Goal: Transaction & Acquisition: Purchase product/service

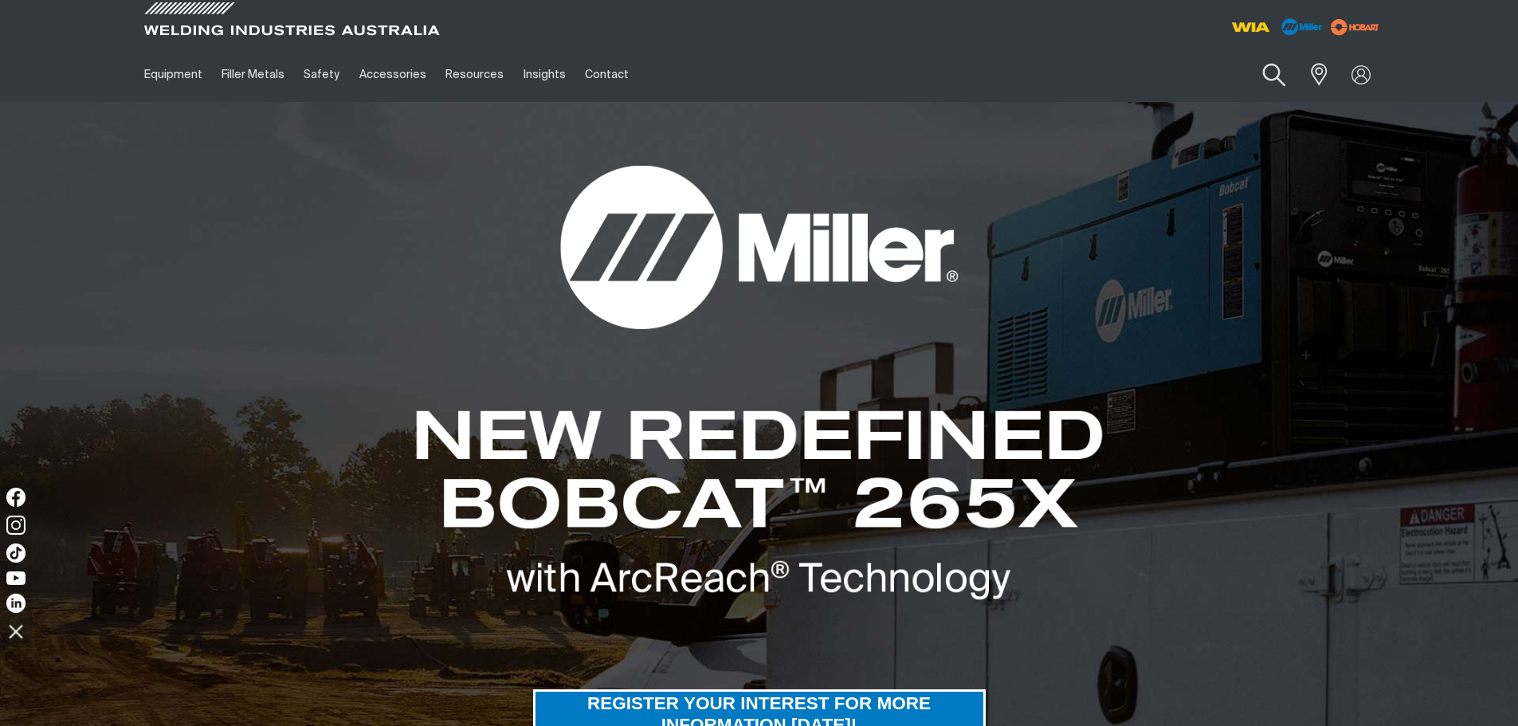
click at [1277, 73] on button "Search products" at bounding box center [1274, 75] width 65 height 45
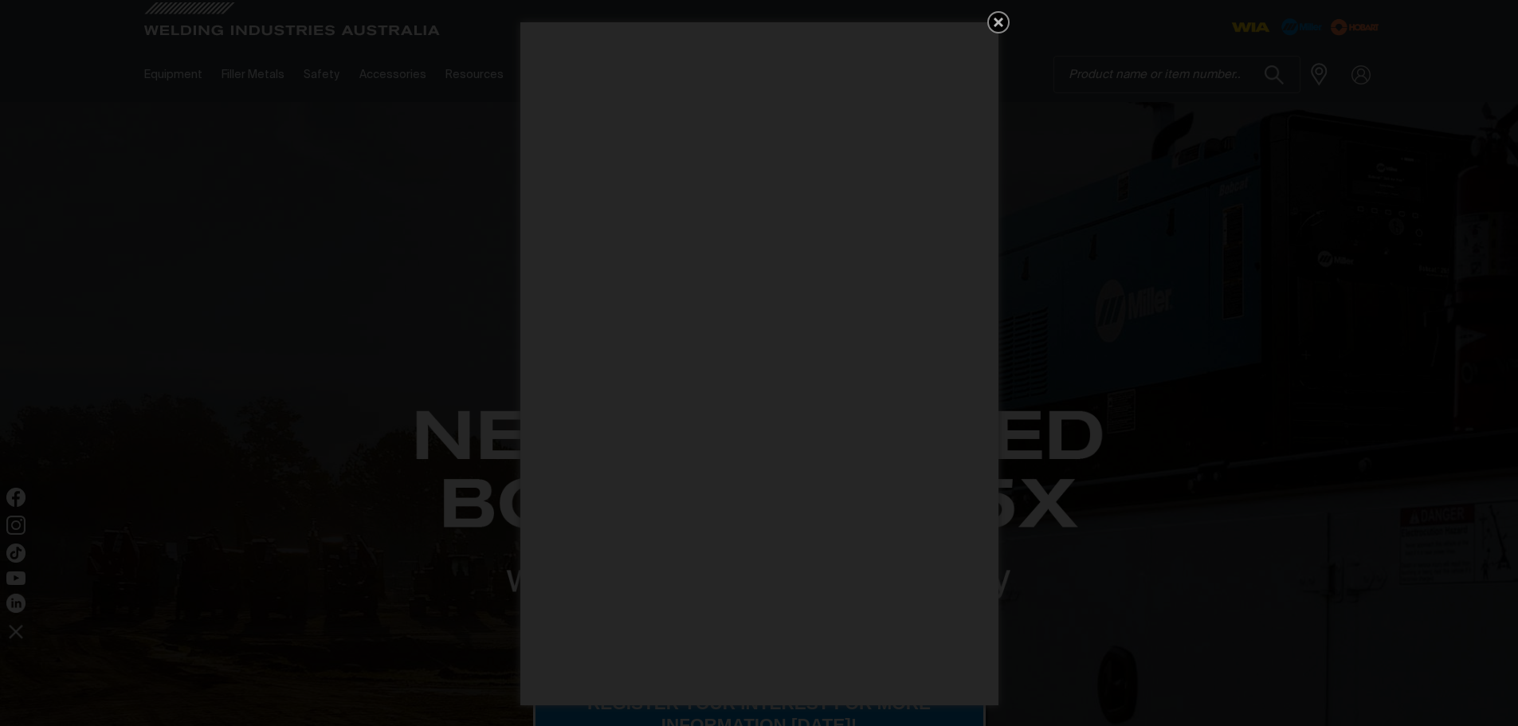
drag, startPoint x: 989, startPoint y: 28, endPoint x: 1002, endPoint y: 22, distance: 14.3
click at [998, 24] on icon "Get 5 WIA Welding Guides Free!" at bounding box center [998, 22] width 19 height 19
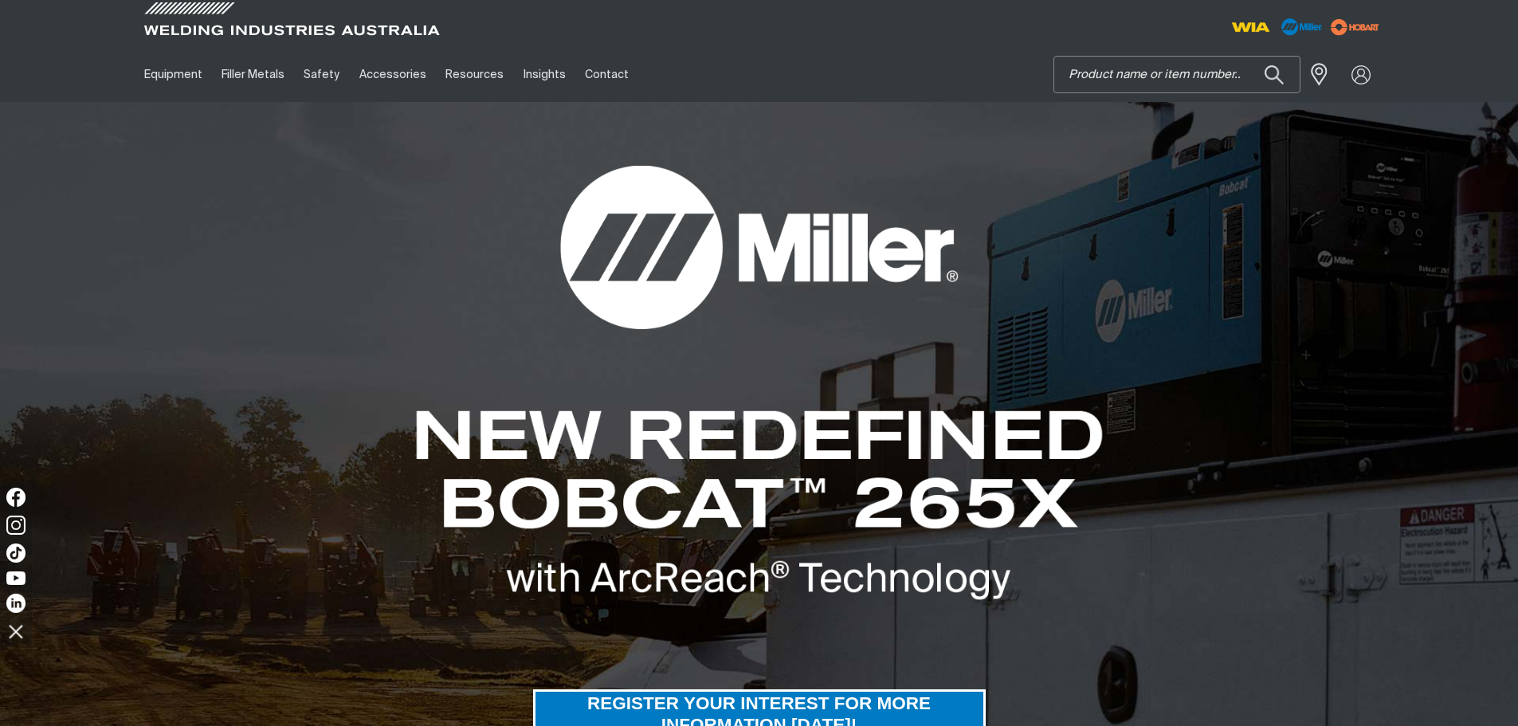
click at [1104, 65] on input "Search" at bounding box center [1176, 75] width 245 height 36
type input "w67"
click at [1247, 56] on button "Search products" at bounding box center [1274, 74] width 54 height 37
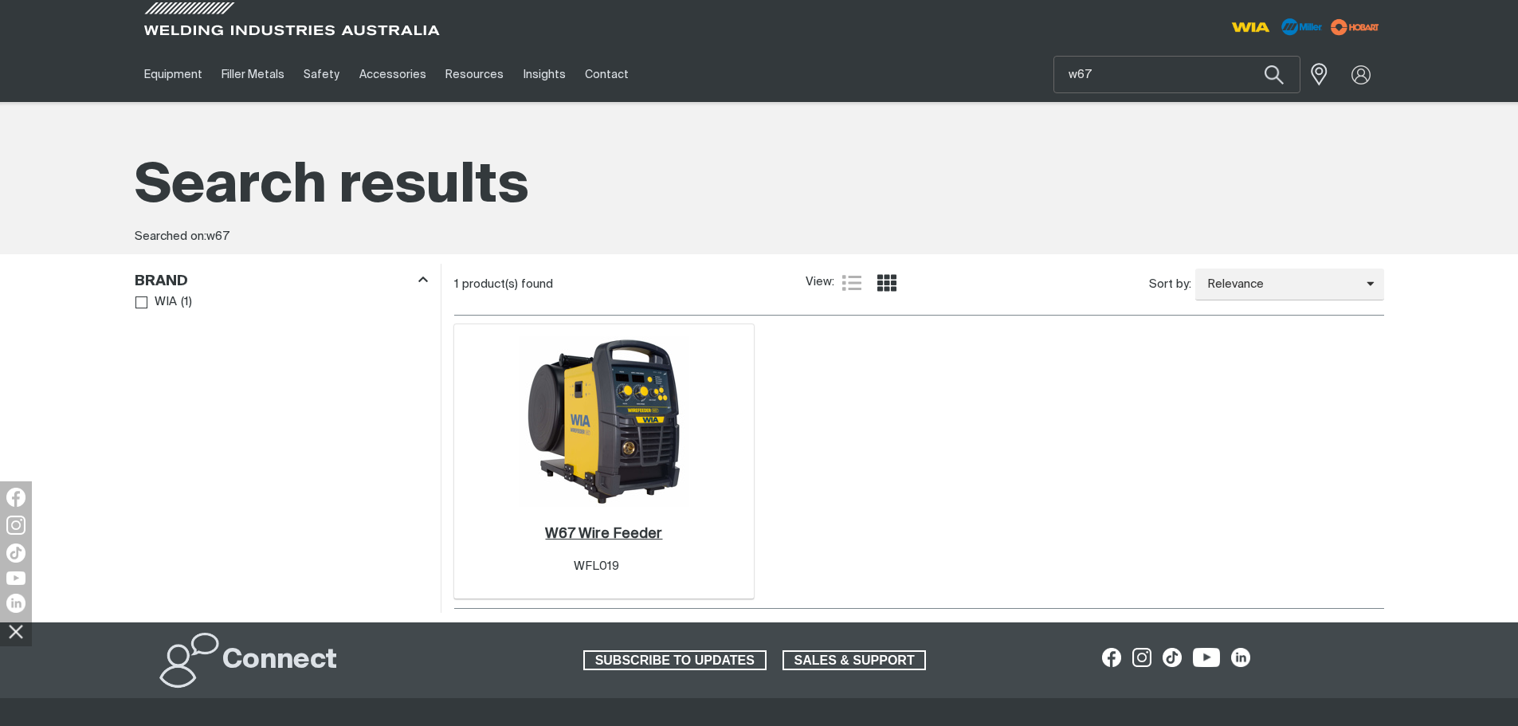
click at [616, 535] on h2 "W67 Wire Feeder ." at bounding box center [603, 534] width 117 height 14
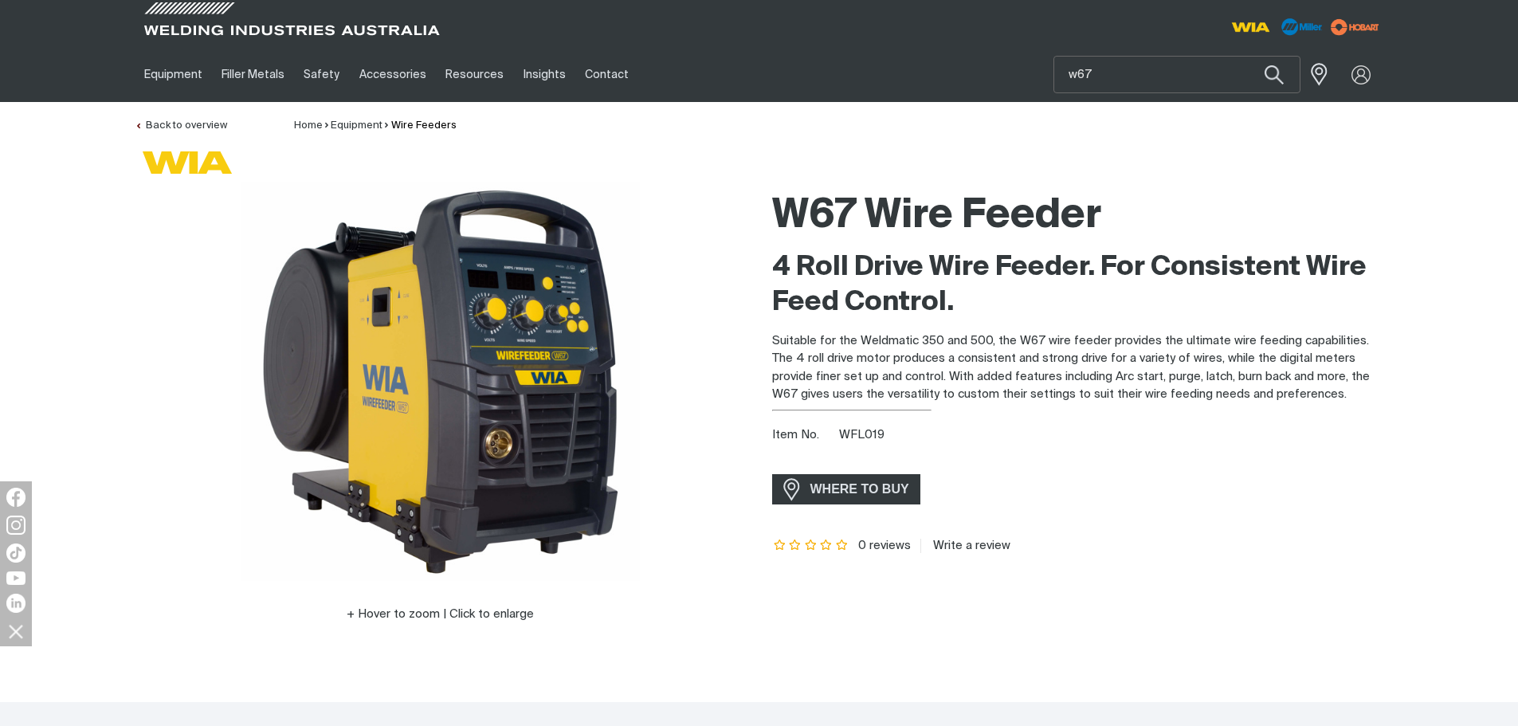
scroll to position [478, 0]
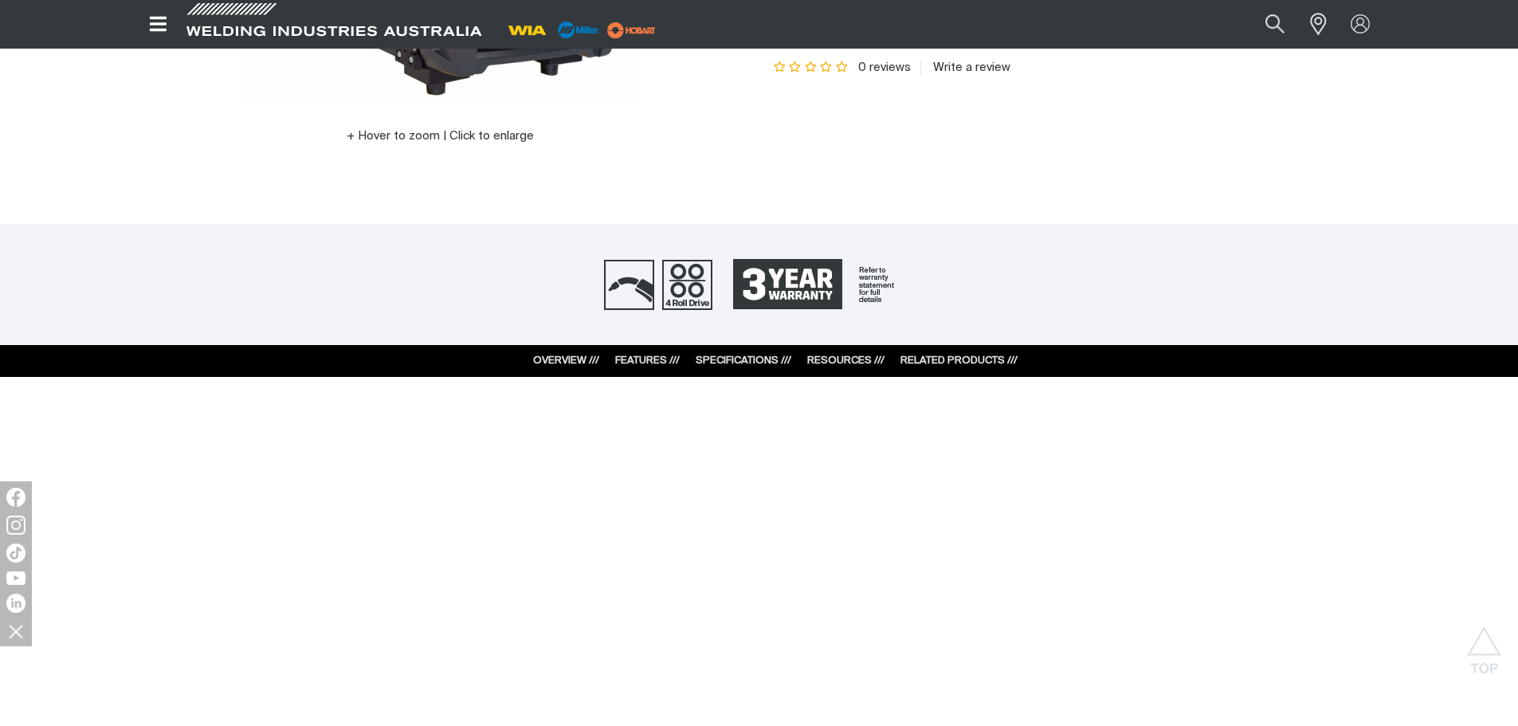
click at [740, 351] on div "OVERVIEW /// FEATURES /// SPECIFICATIONS /// RESOURCES /// RELATED PRODUCTS ///" at bounding box center [759, 361] width 516 height 32
click at [739, 355] on link "SPECIFICATIONS ///" at bounding box center [744, 360] width 96 height 10
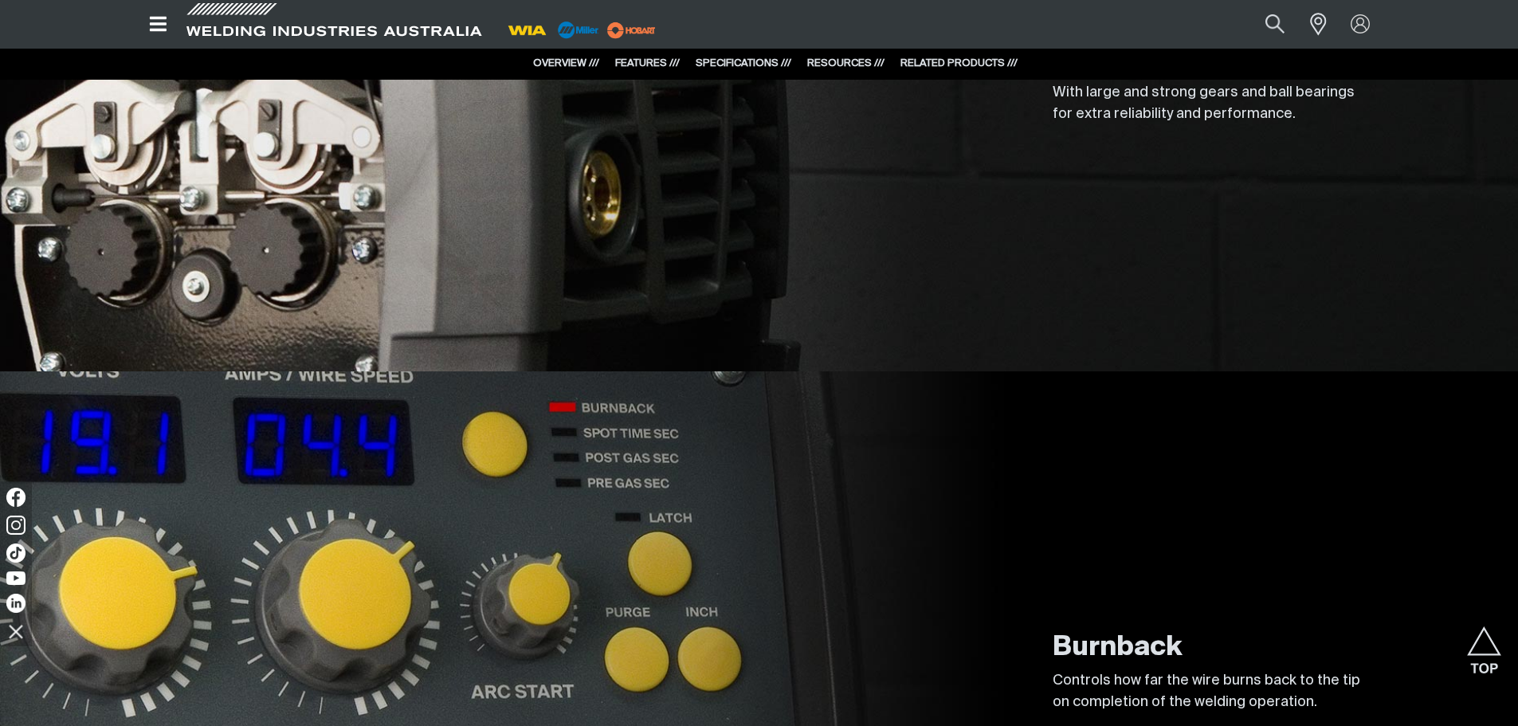
scroll to position [2498, 0]
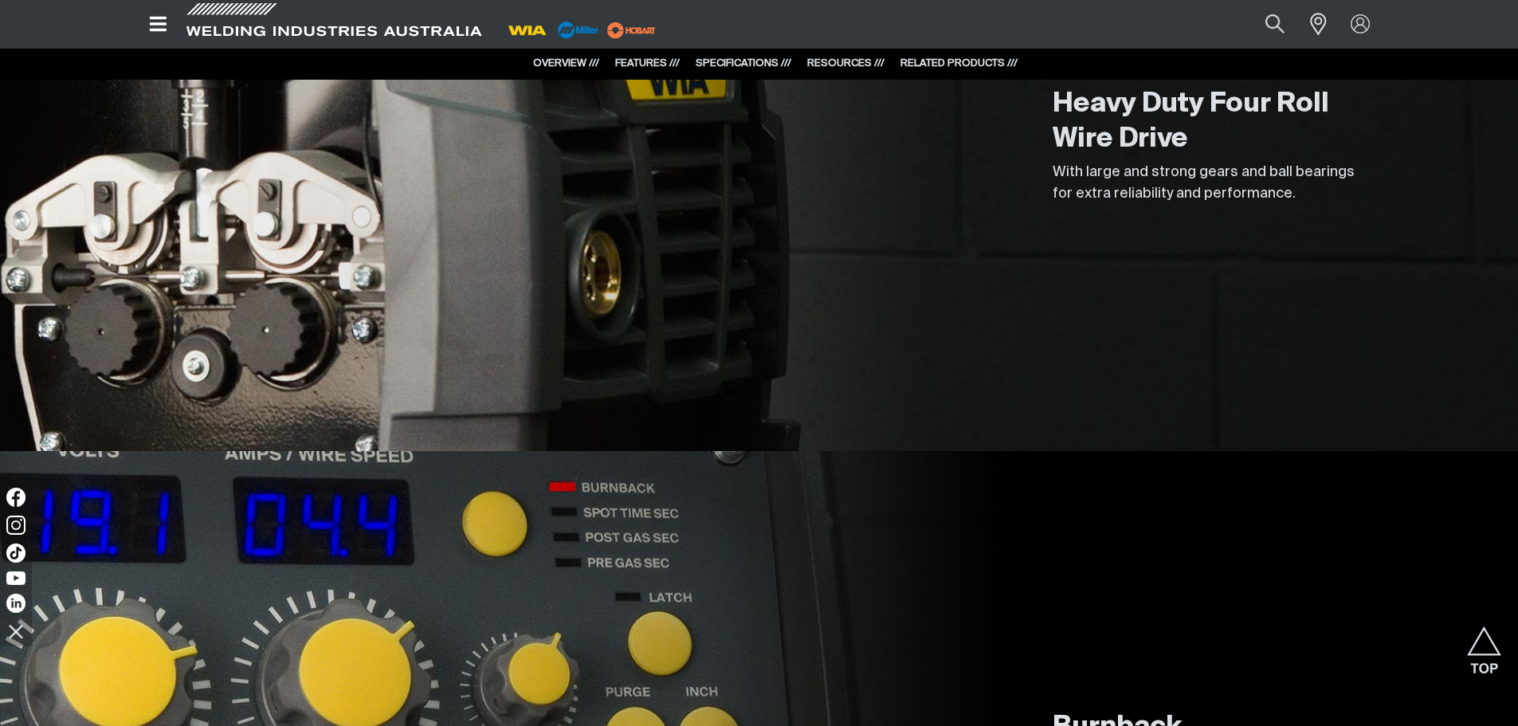
click at [747, 67] on link "SPECIFICATIONS ///" at bounding box center [744, 63] width 96 height 10
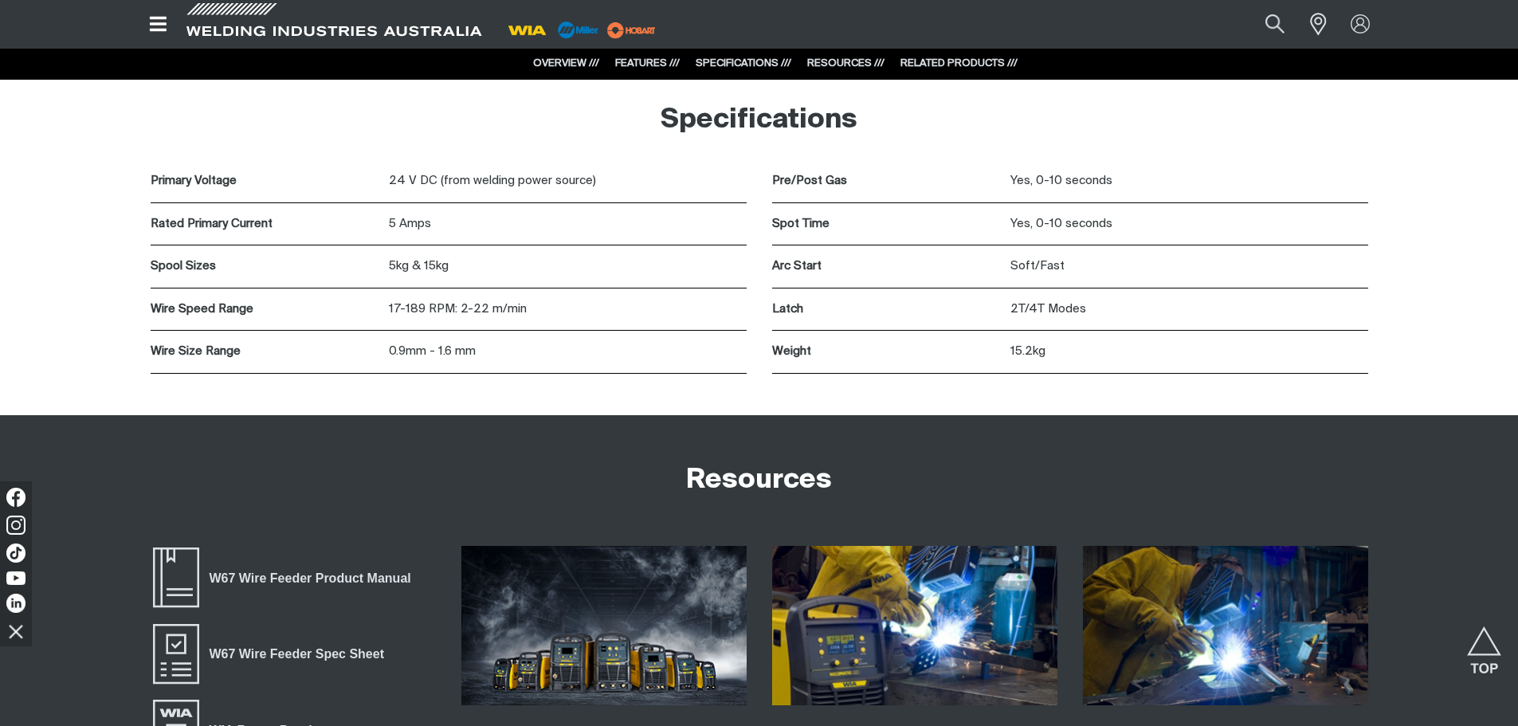
scroll to position [3658, 0]
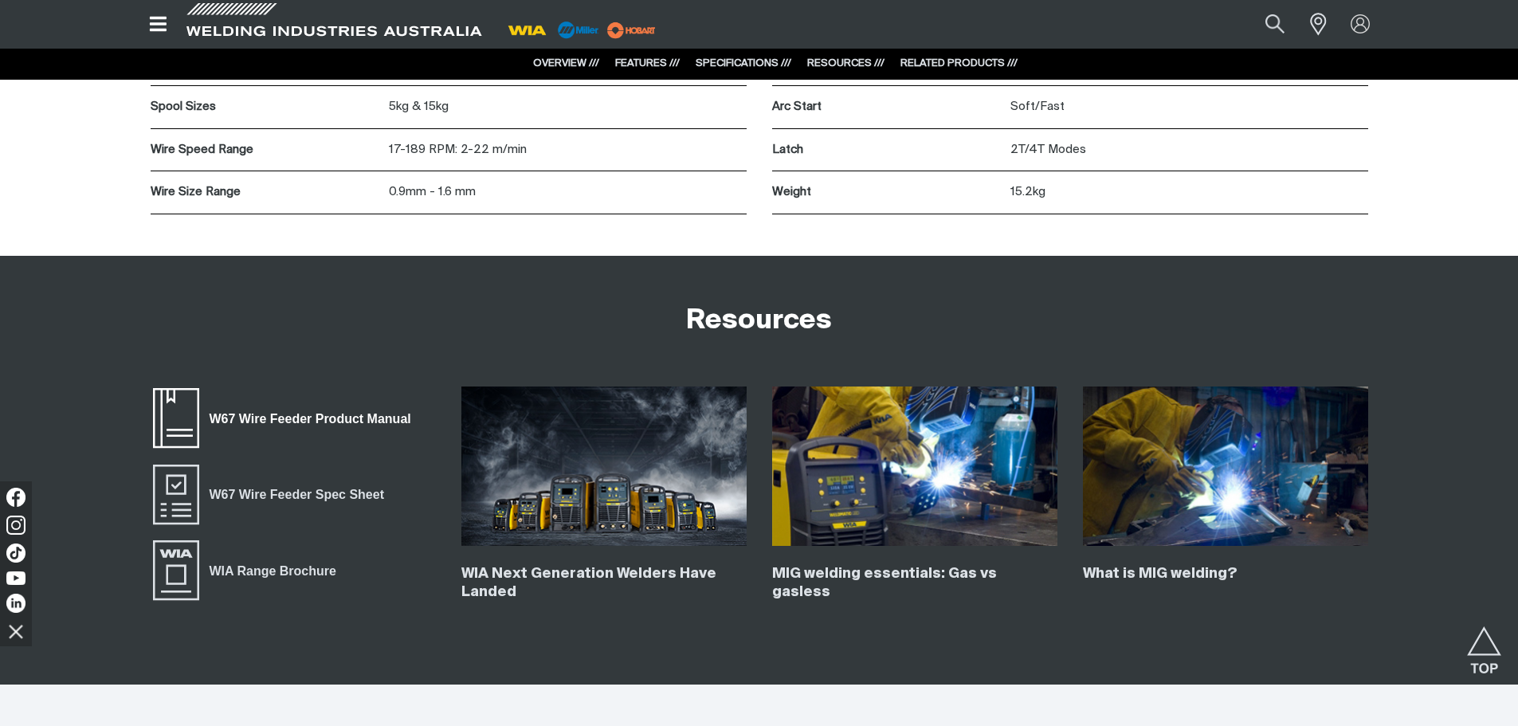
click at [185, 409] on span "W67 Wire Feeder Product Manual" at bounding box center [176, 418] width 51 height 64
